Goal: Share content

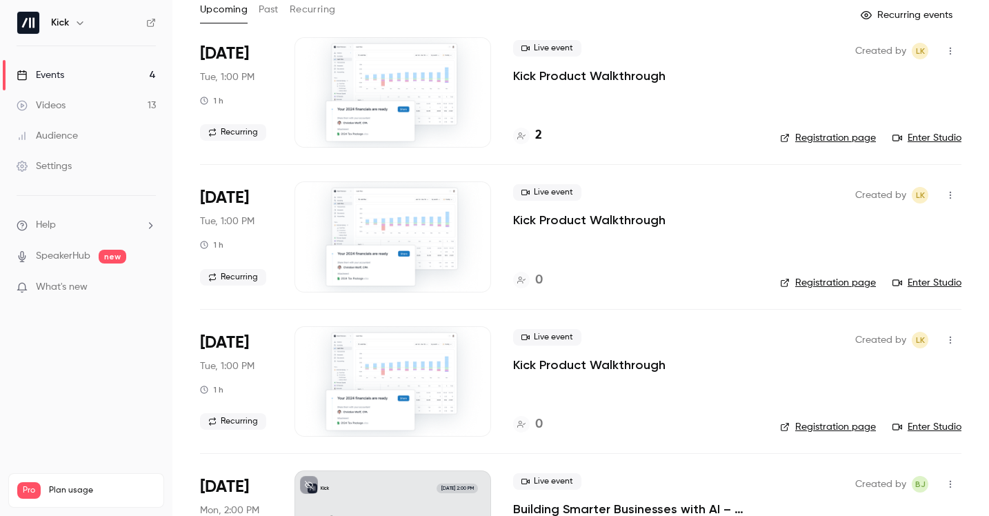
scroll to position [171, 0]
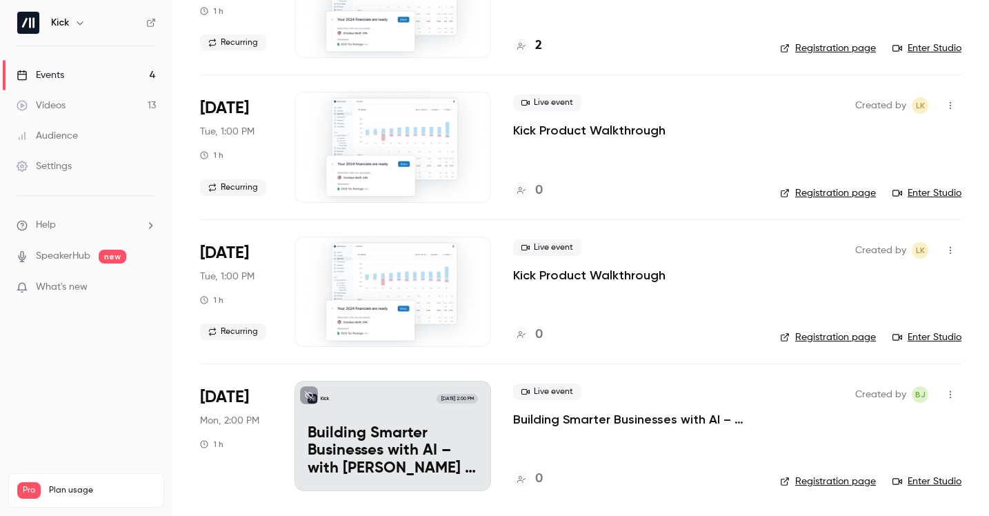
click at [661, 422] on p "Building Smarter Businesses with AI – with [PERSON_NAME] & Founders of Kick, [P…" at bounding box center [635, 419] width 245 height 17
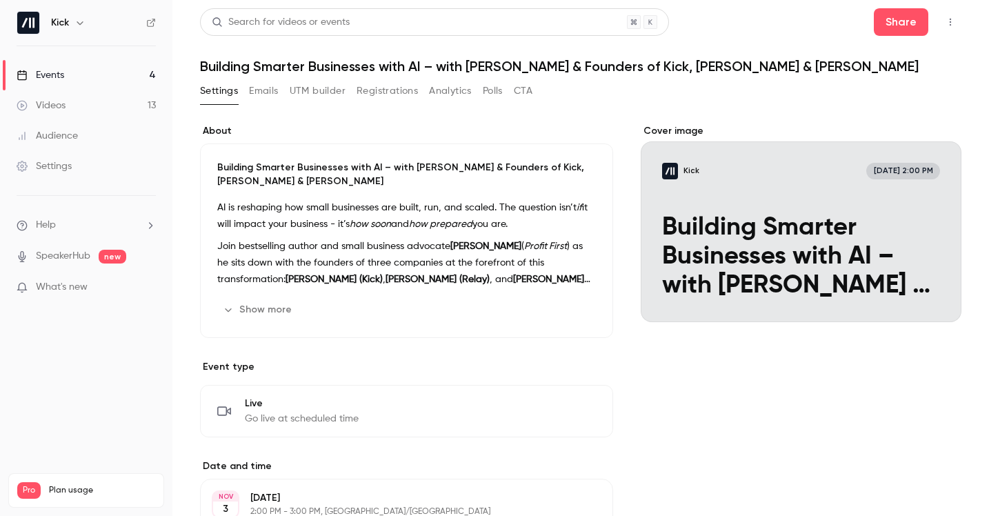
click at [384, 94] on button "Registrations" at bounding box center [387, 91] width 61 height 22
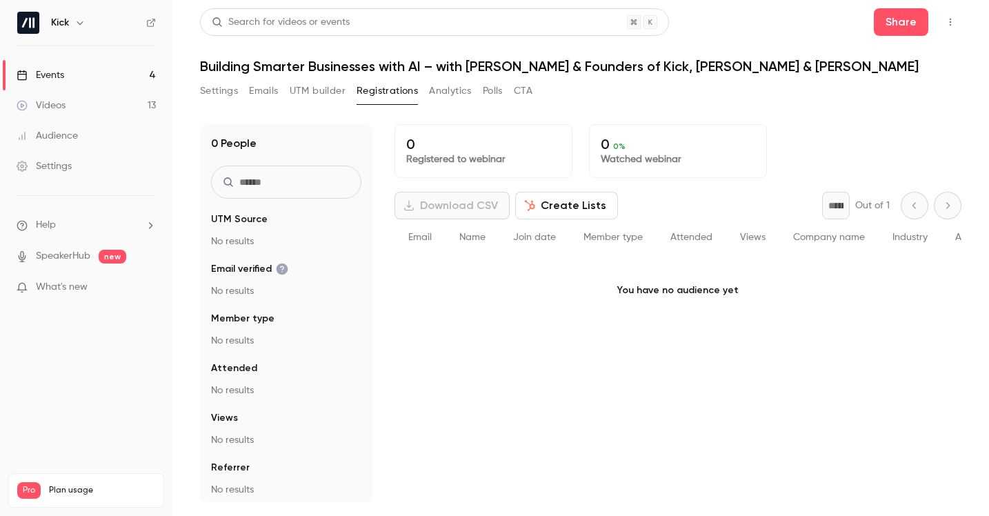
click at [215, 97] on button "Settings" at bounding box center [219, 91] width 38 height 22
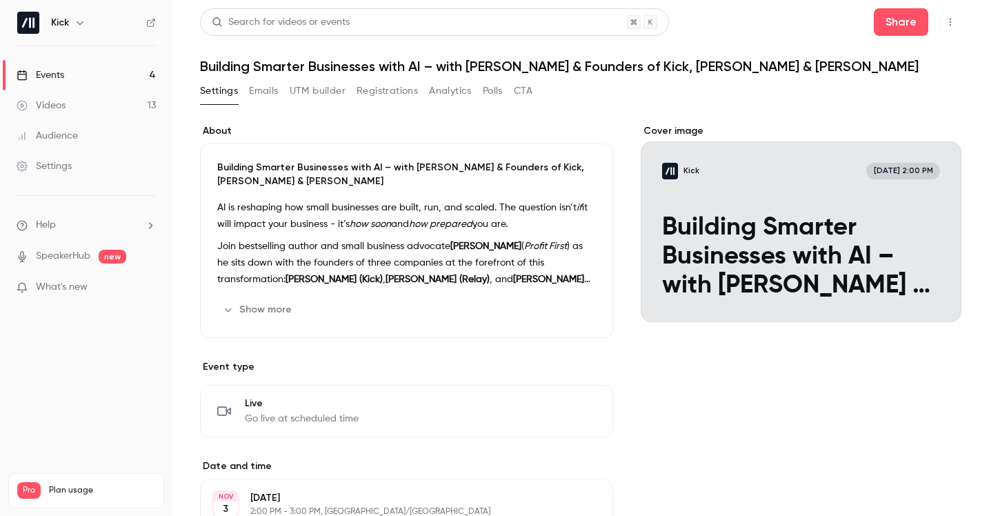
click at [962, 26] on main "Search for videos or events Share Building Smarter Businesses with AI – with [P…" at bounding box center [580, 258] width 817 height 516
click at [952, 23] on icon "button" at bounding box center [950, 22] width 11 height 10
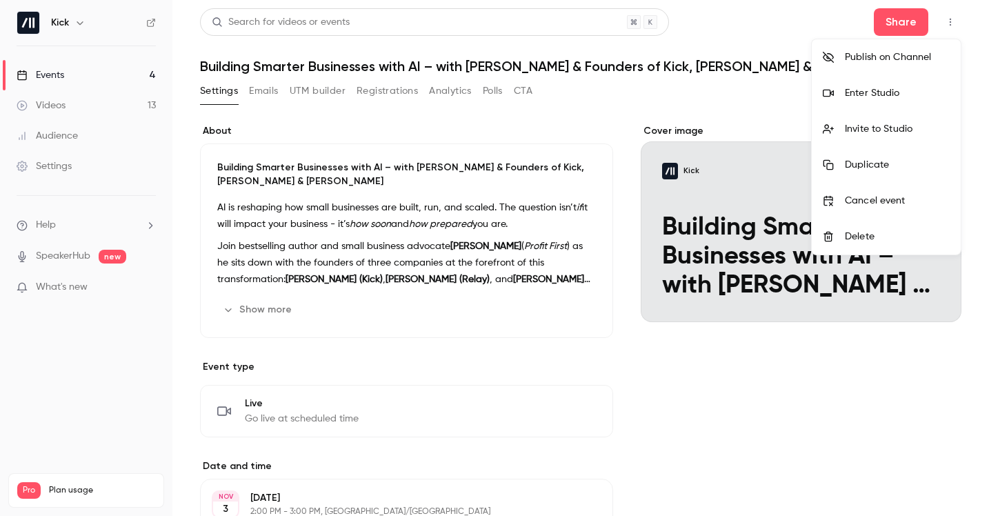
click at [537, 114] on div at bounding box center [494, 258] width 989 height 516
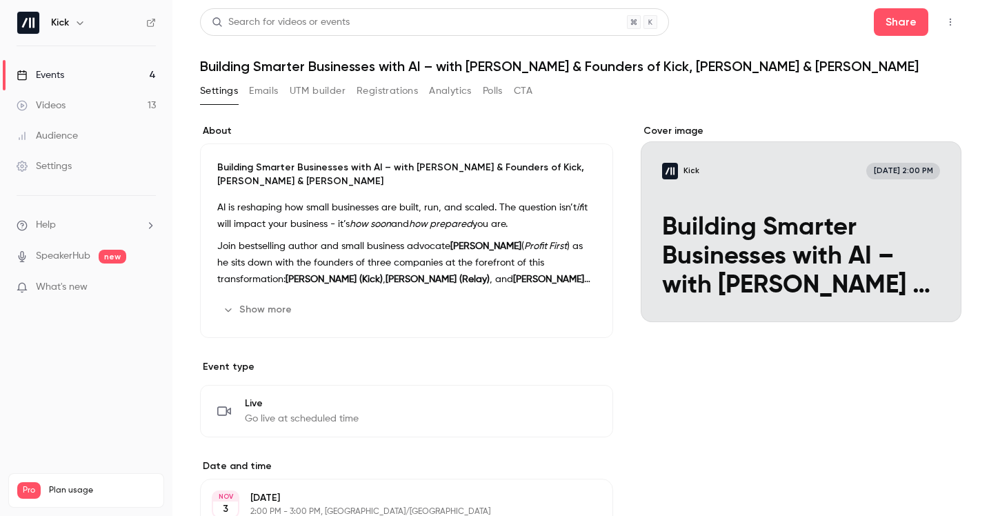
click at [62, 74] on div "Events" at bounding box center [41, 75] width 48 height 14
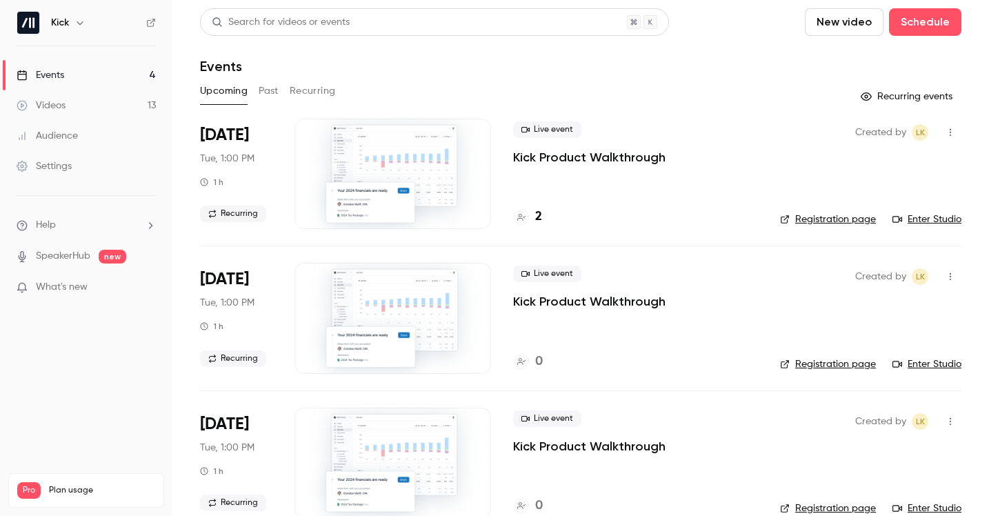
scroll to position [171, 0]
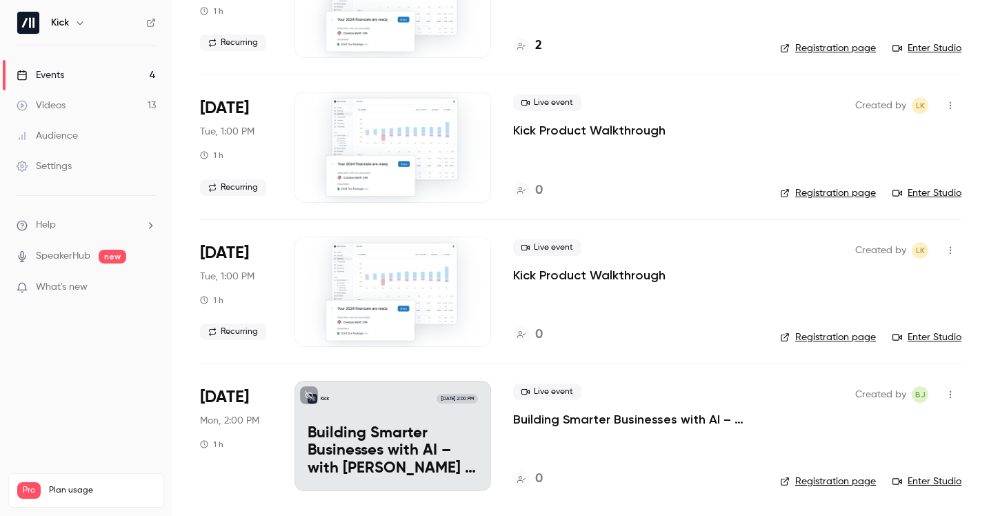
click at [950, 397] on icon "button" at bounding box center [950, 395] width 1 height 8
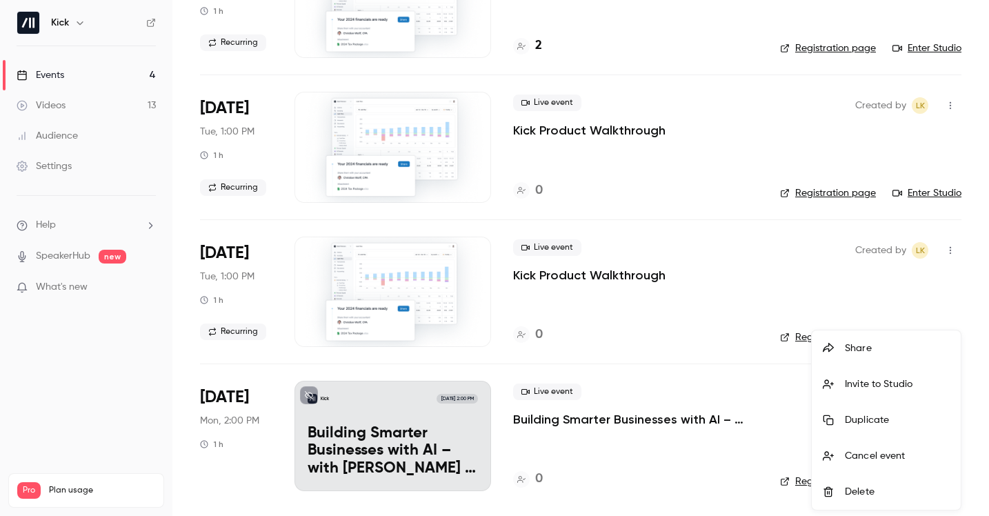
click at [843, 354] on li "Share" at bounding box center [886, 348] width 149 height 36
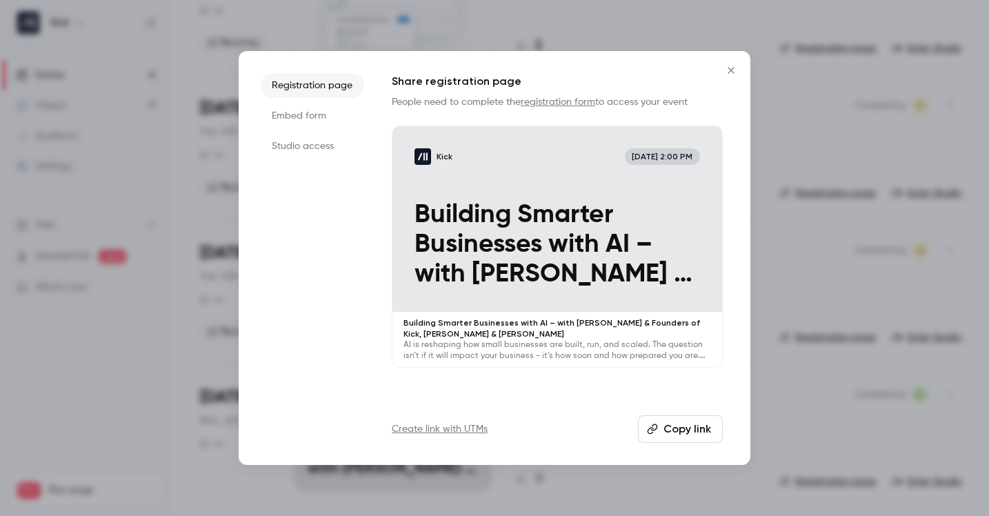
click at [677, 430] on button "Copy link" at bounding box center [680, 429] width 85 height 28
